Goal: Information Seeking & Learning: Learn about a topic

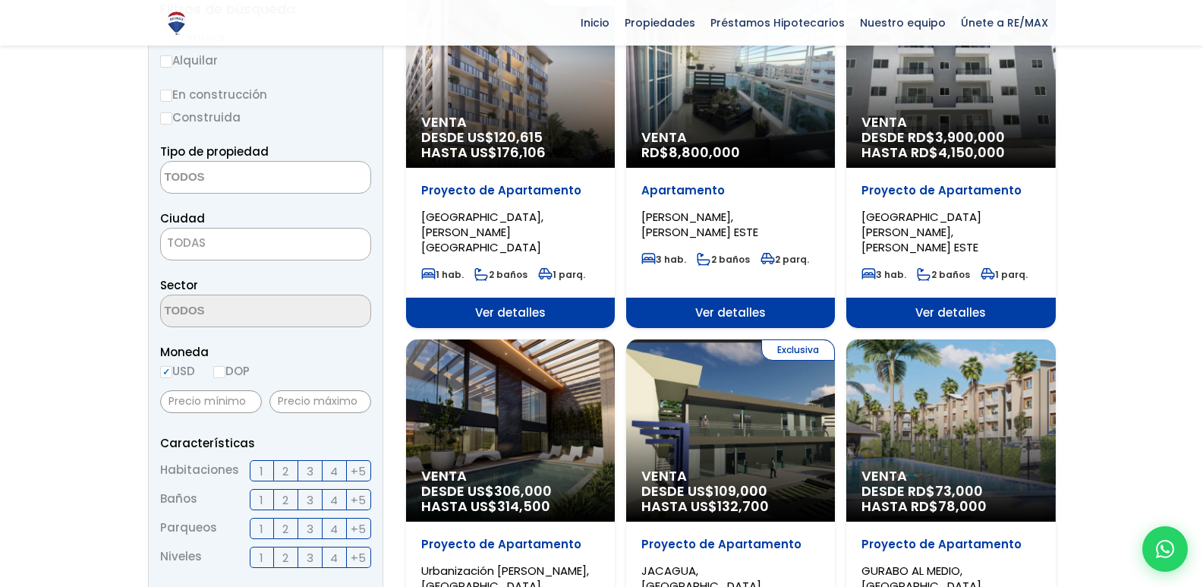
scroll to position [304, 0]
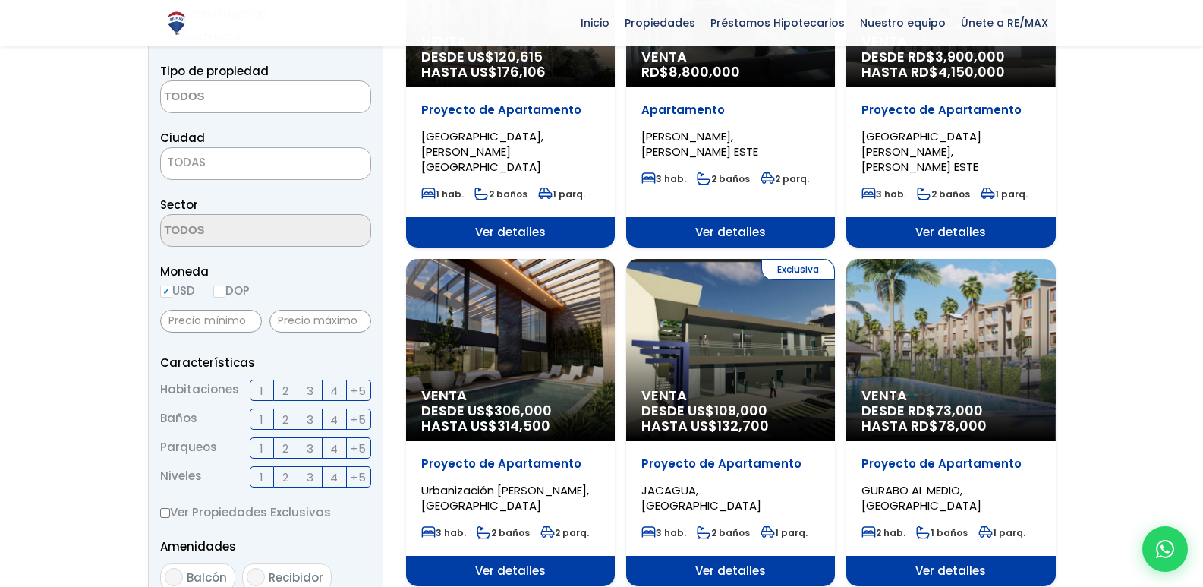
click at [310, 392] on span "3" at bounding box center [310, 390] width 7 height 19
click at [0, 0] on input "3" at bounding box center [0, 0] width 0 height 0
click at [285, 419] on span "2" at bounding box center [285, 419] width 6 height 19
click at [0, 0] on input "2" at bounding box center [0, 0] width 0 height 0
click at [259, 447] on label "1" at bounding box center [262, 447] width 24 height 21
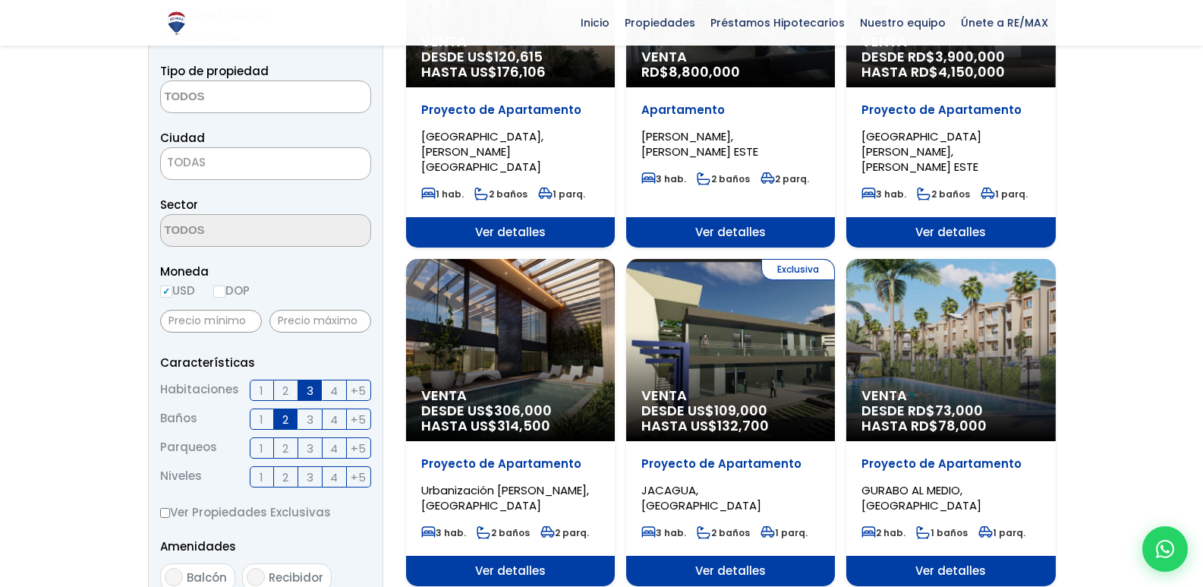
click at [0, 0] on input "1" at bounding box center [0, 0] width 0 height 0
click at [282, 478] on span "2" at bounding box center [285, 476] width 6 height 19
click at [0, 0] on input "2" at bounding box center [0, 0] width 0 height 0
click at [221, 105] on textarea "Search" at bounding box center [234, 97] width 147 height 33
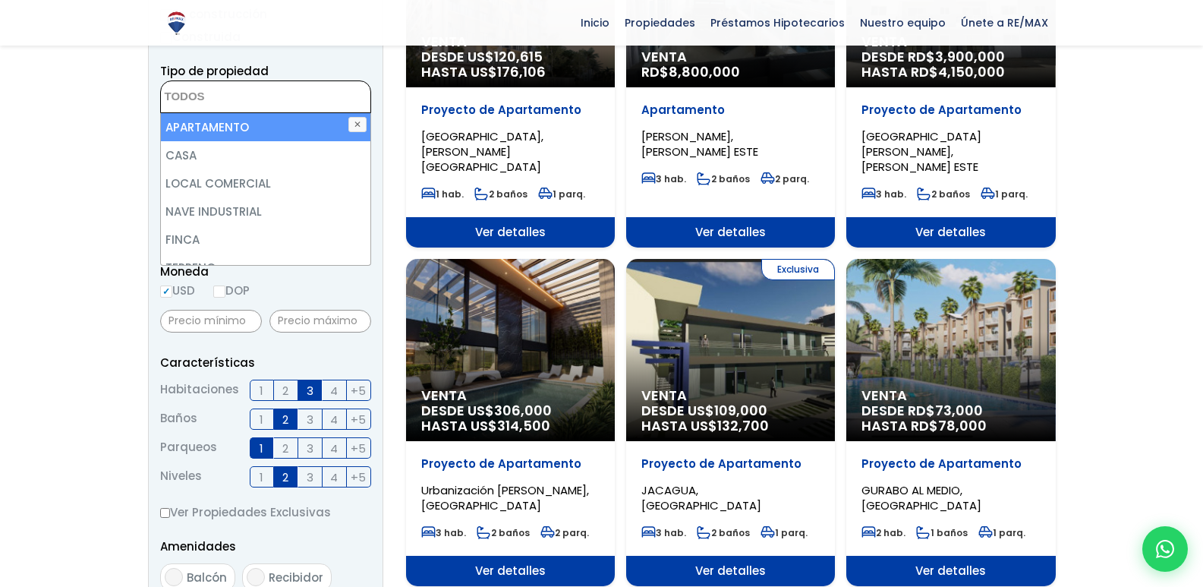
click at [225, 132] on li "APARTAMENTO" at bounding box center [265, 127] width 209 height 28
select select "apartment"
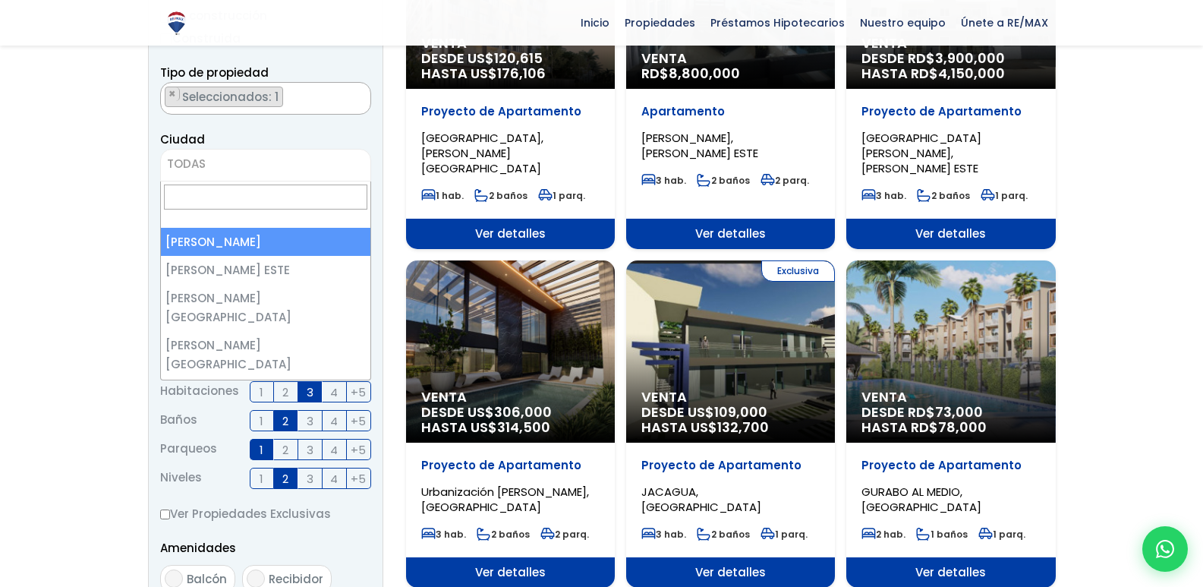
click at [216, 153] on span "TODAS" at bounding box center [265, 165] width 211 height 33
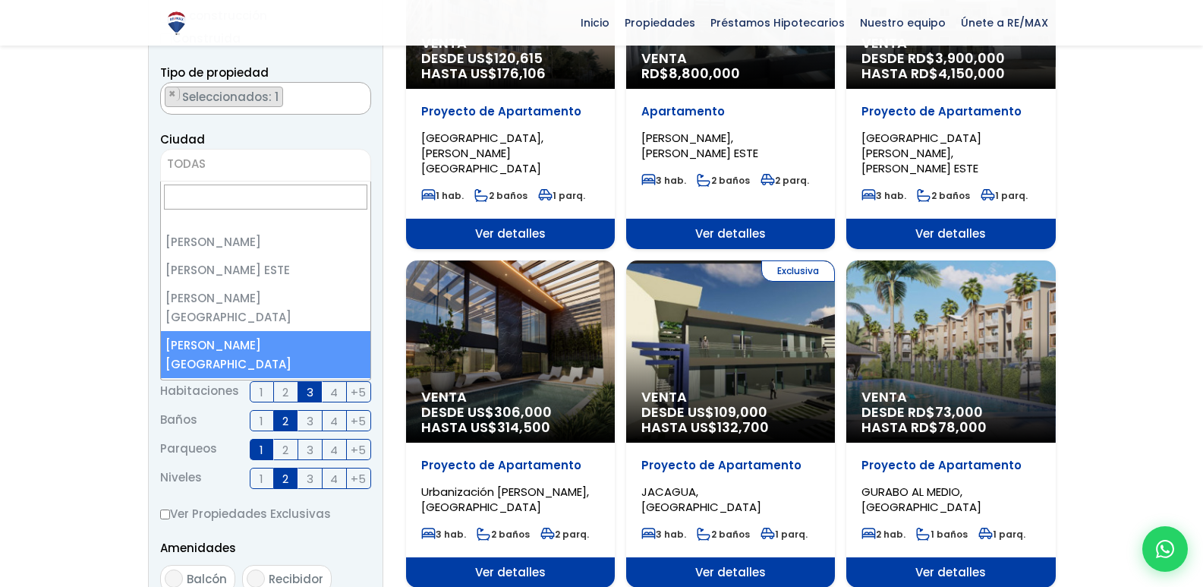
select select "150"
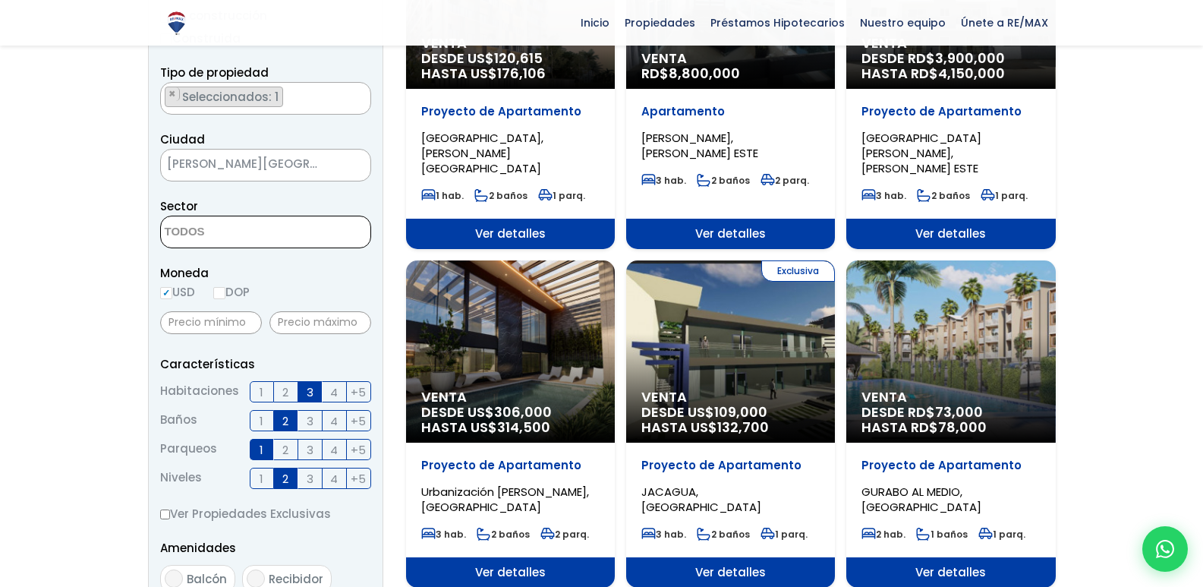
click at [255, 233] on textarea "Search" at bounding box center [234, 232] width 147 height 33
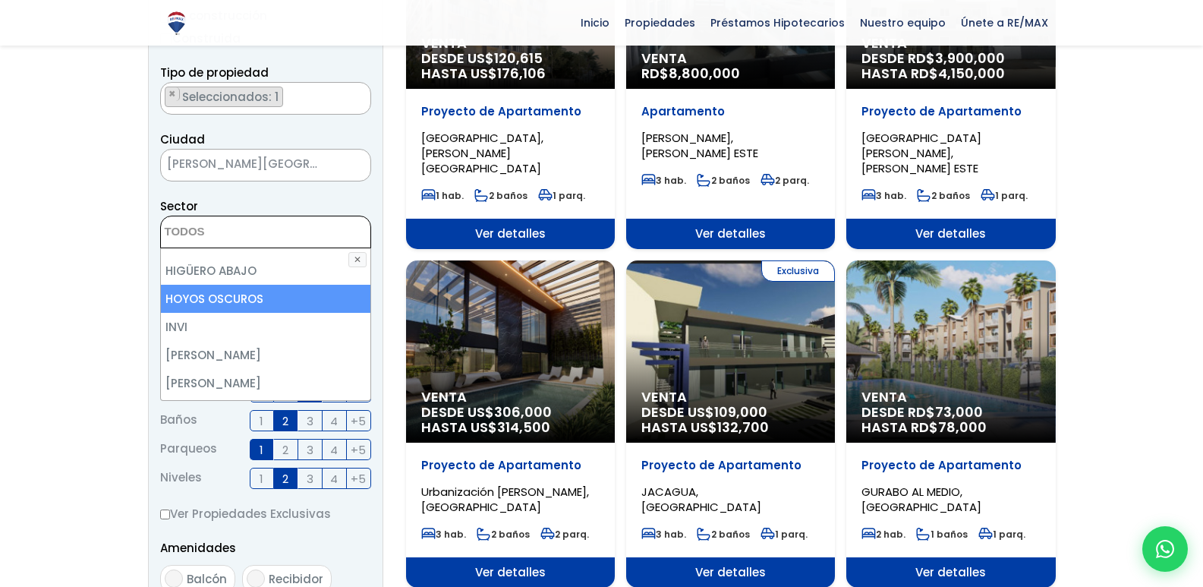
scroll to position [2277, 0]
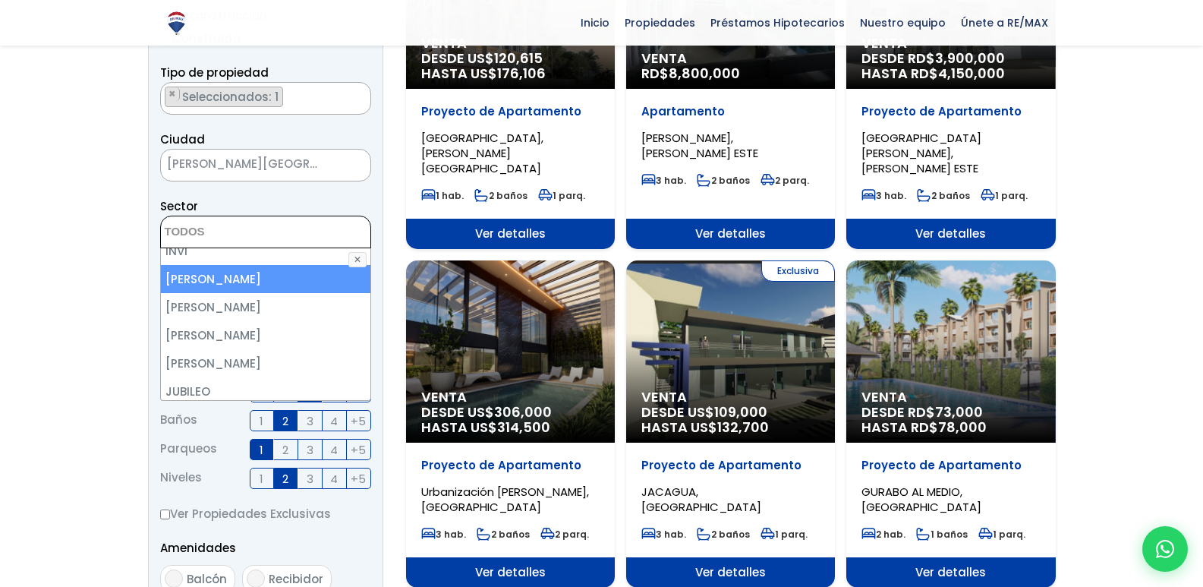
click at [281, 278] on li "[PERSON_NAME]" at bounding box center [265, 279] width 209 height 28
select select "16380"
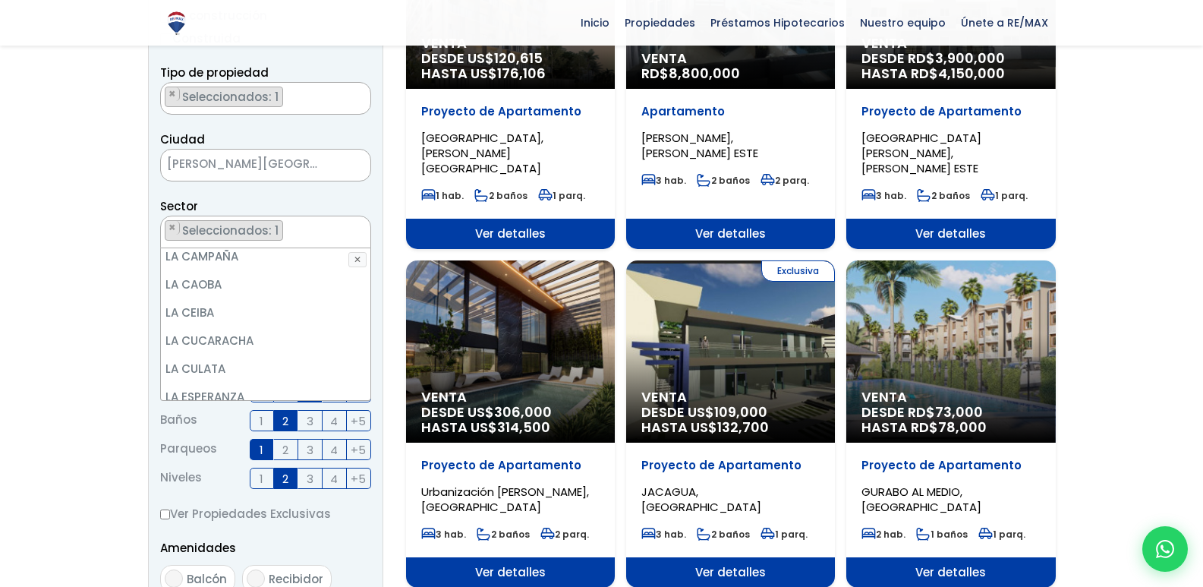
scroll to position [2504, 0]
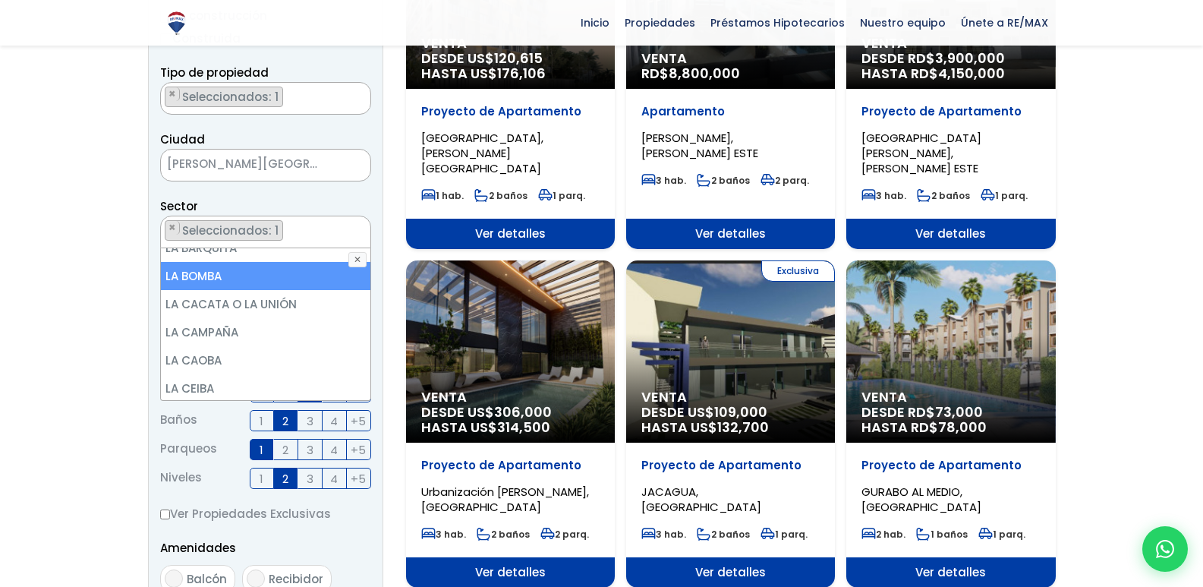
click at [249, 282] on li "LA BOMBA" at bounding box center [265, 276] width 209 height 28
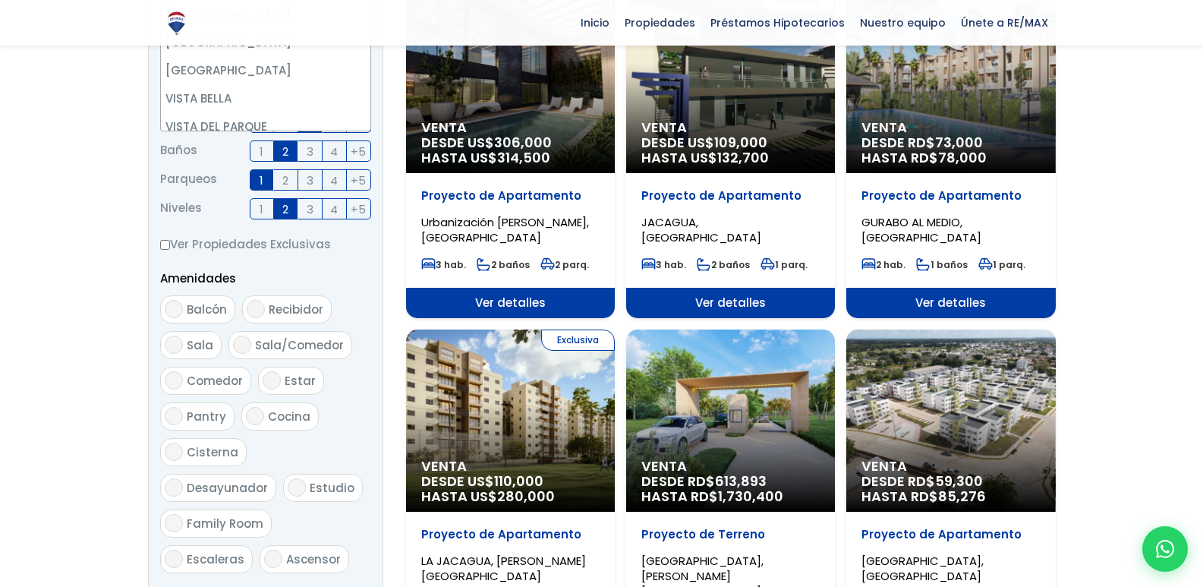
scroll to position [607, 0]
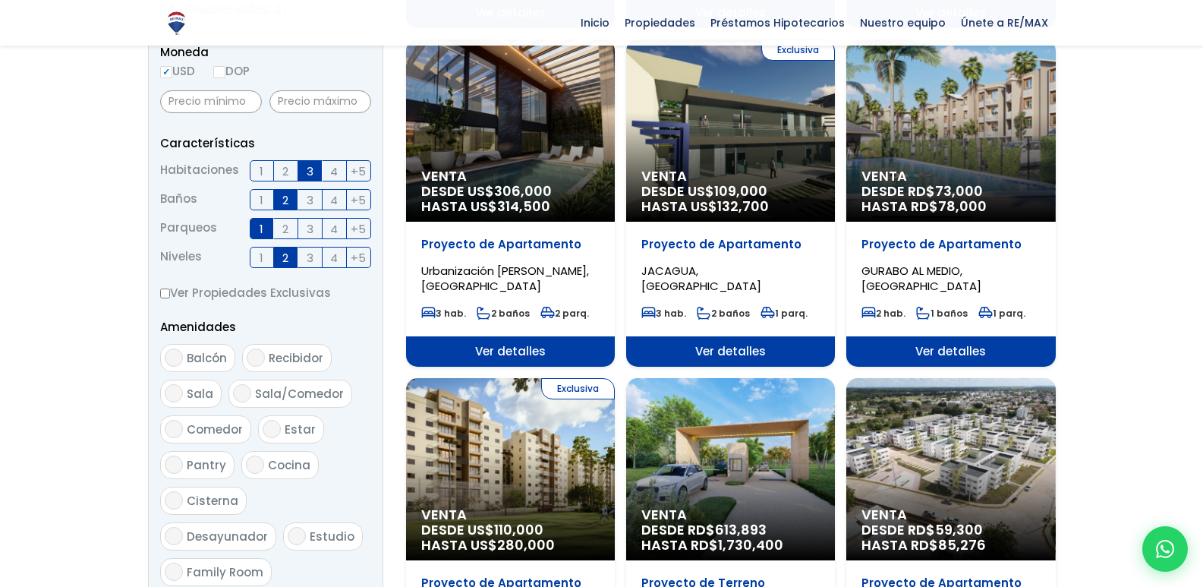
click at [209, 275] on form "Comprar Alquilar En construcción Construida Tipo de propiedad APARTAMENTO CASA …" at bounding box center [265, 215] width 211 height 974
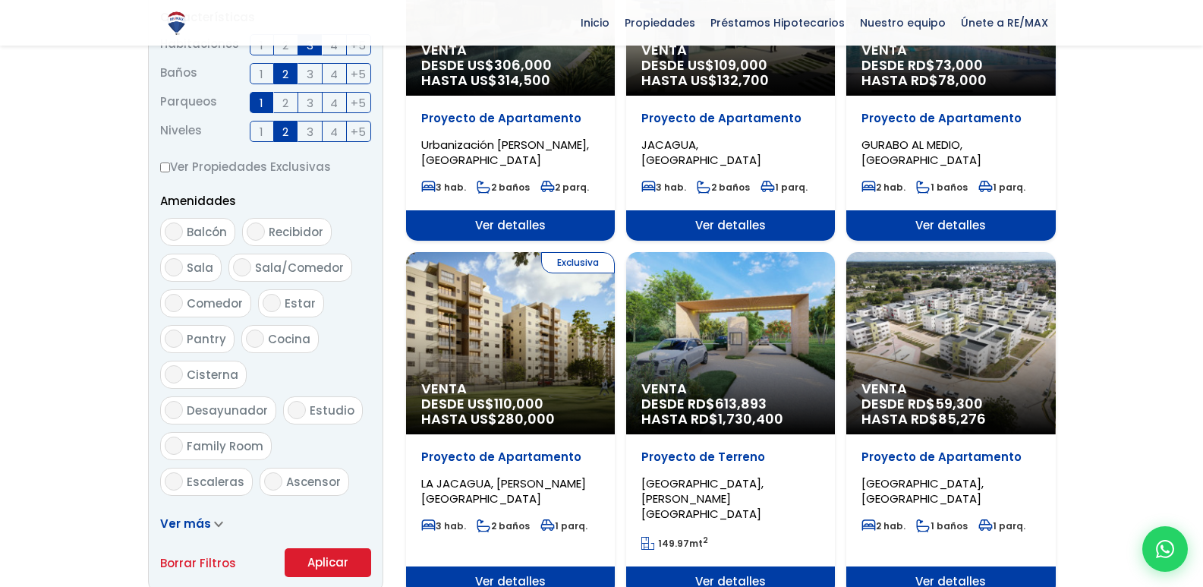
scroll to position [650, 0]
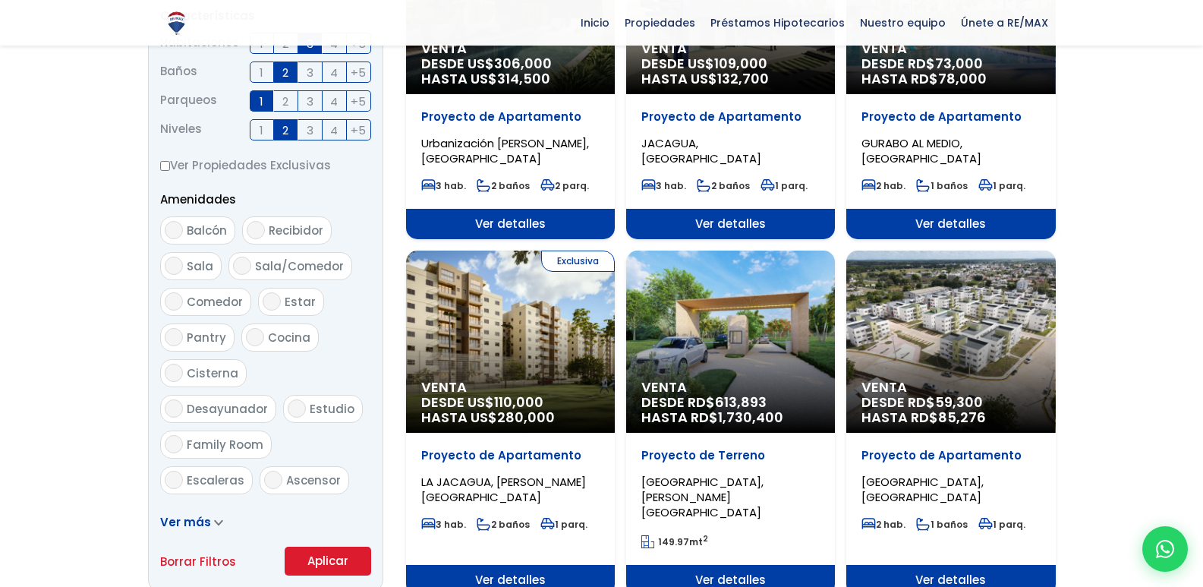
click at [240, 263] on input "Sala/Comedor" at bounding box center [242, 266] width 18 height 18
checkbox input "true"
click at [168, 222] on input "Balcón" at bounding box center [174, 230] width 18 height 18
checkbox input "true"
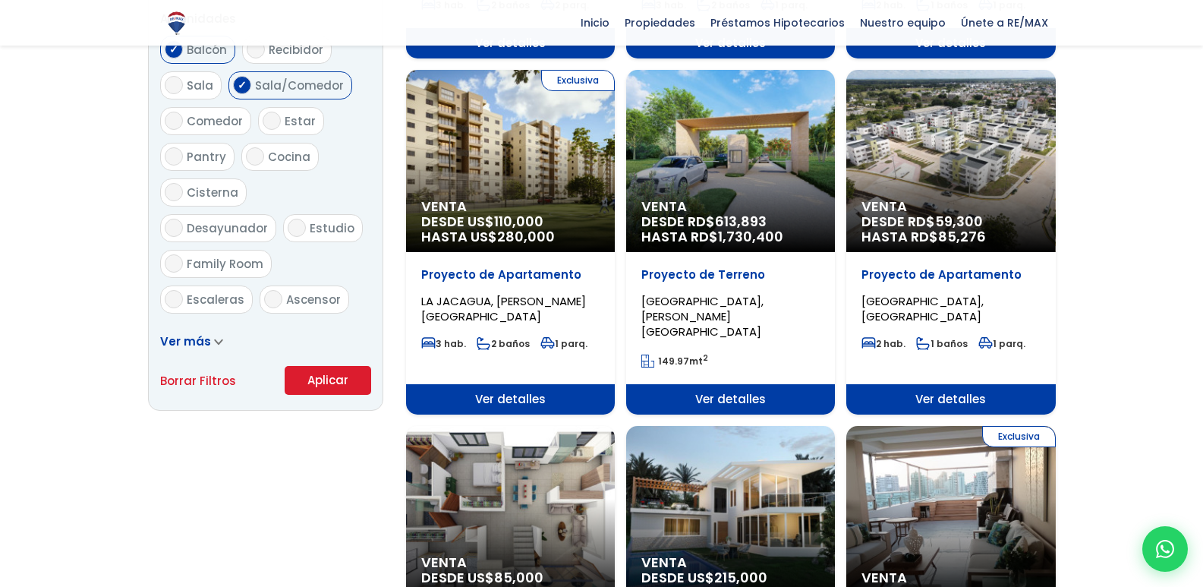
scroll to position [878, 0]
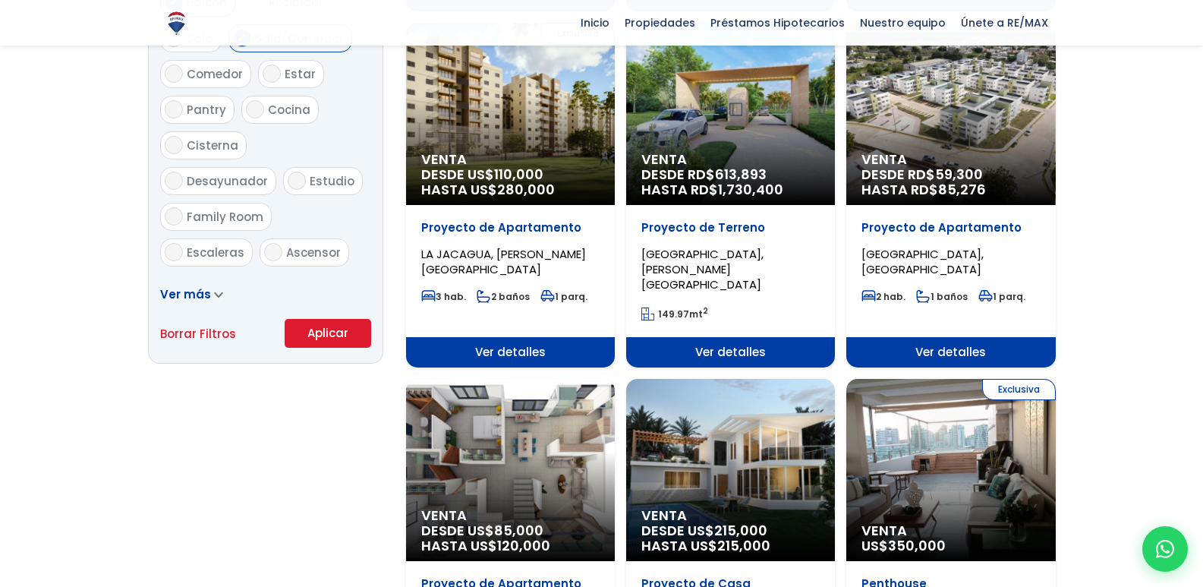
click at [323, 326] on button "Aplicar" at bounding box center [328, 333] width 87 height 29
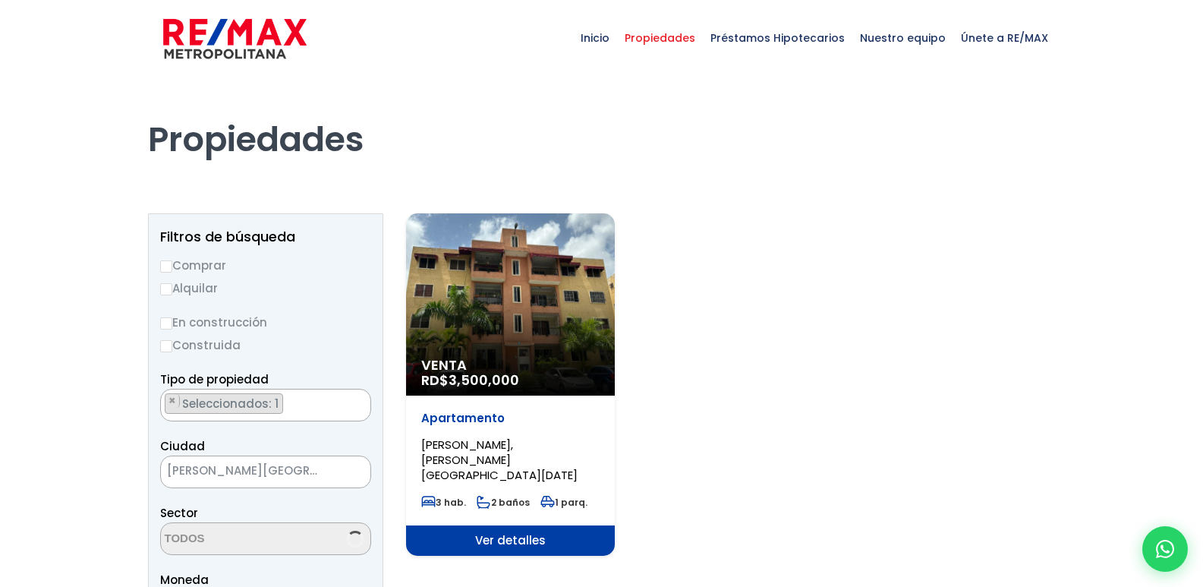
scroll to position [1553, 0]
select select "16380"
click at [535, 526] on span "Ver detalles" at bounding box center [510, 540] width 209 height 30
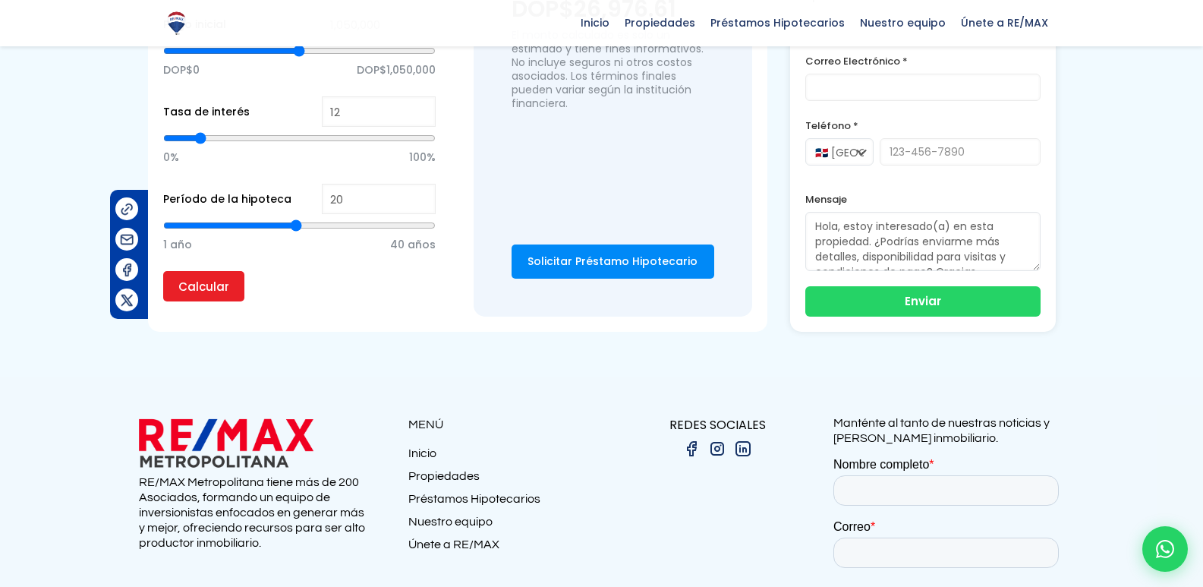
scroll to position [607, 0]
